Goal: Check status: Check status

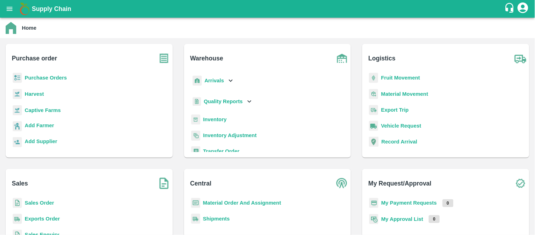
click at [36, 77] on b "Purchase Orders" at bounding box center [46, 78] width 42 height 6
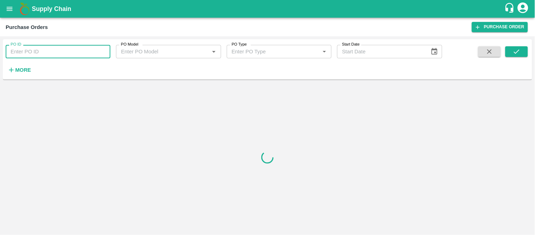
click at [41, 49] on input "PO ID" at bounding box center [58, 51] width 105 height 13
paste input "175858"
click at [518, 53] on icon "submit" at bounding box center [517, 52] width 8 height 8
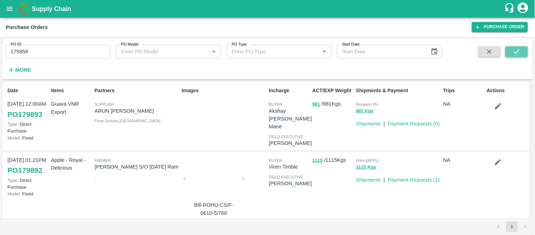
click at [517, 46] on button "submit" at bounding box center [516, 51] width 23 height 11
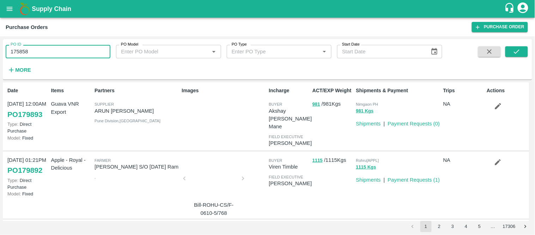
click at [108, 52] on input "175858" at bounding box center [58, 51] width 105 height 13
type input "175858"
click at [516, 46] on button "submit" at bounding box center [516, 51] width 23 height 11
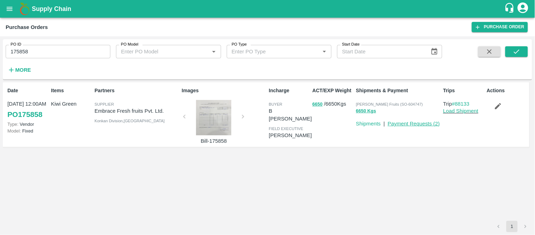
click at [415, 123] on link "Payment Requests ( 2 )" at bounding box center [414, 124] width 52 height 6
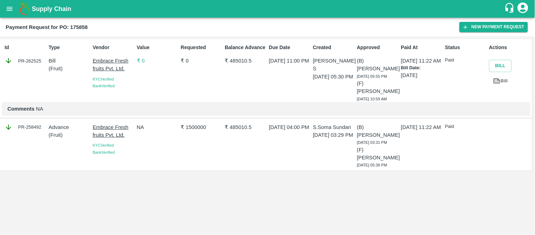
click at [196, 128] on p "₹ 1500000" at bounding box center [201, 127] width 41 height 8
click at [143, 59] on p "₹ 0" at bounding box center [157, 61] width 41 height 8
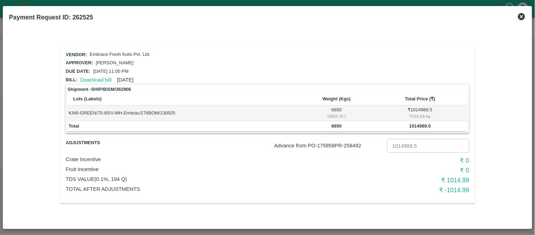
click at [523, 15] on icon at bounding box center [521, 16] width 8 height 8
